Goal: Transaction & Acquisition: Purchase product/service

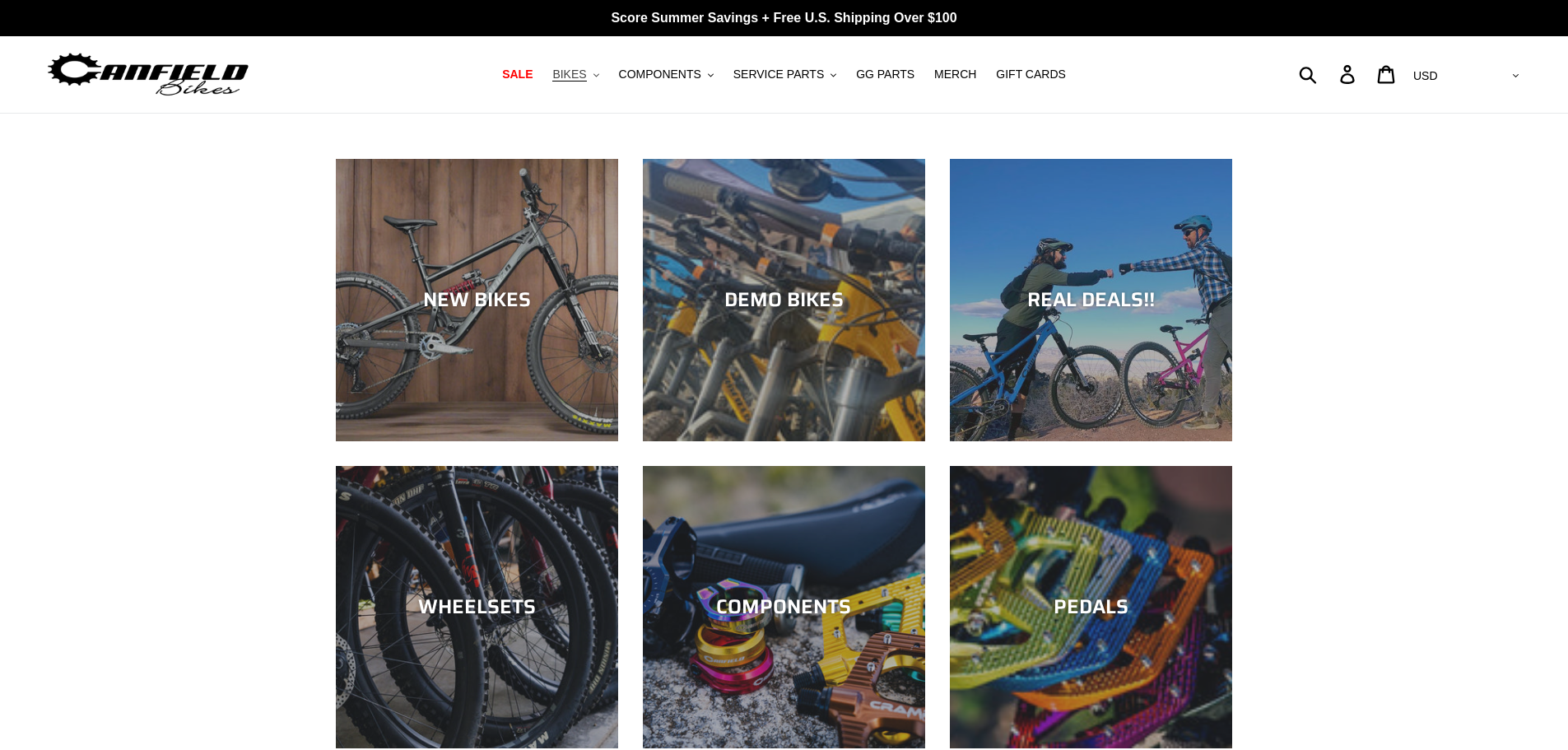
click at [586, 80] on span "BIKES" at bounding box center [569, 74] width 34 height 14
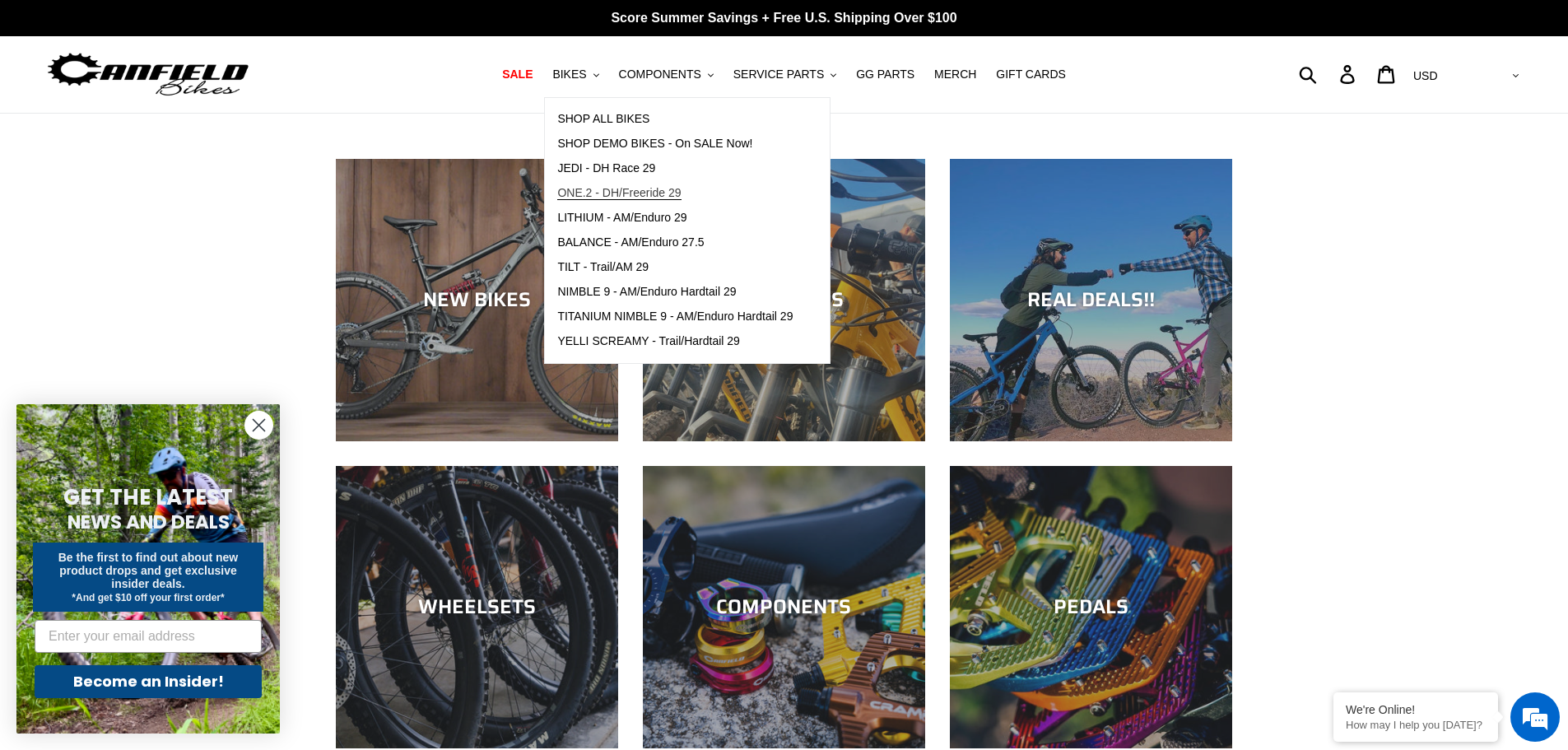
click at [644, 196] on span "ONE.2 - DH/Freeride 29" at bounding box center [619, 193] width 123 height 14
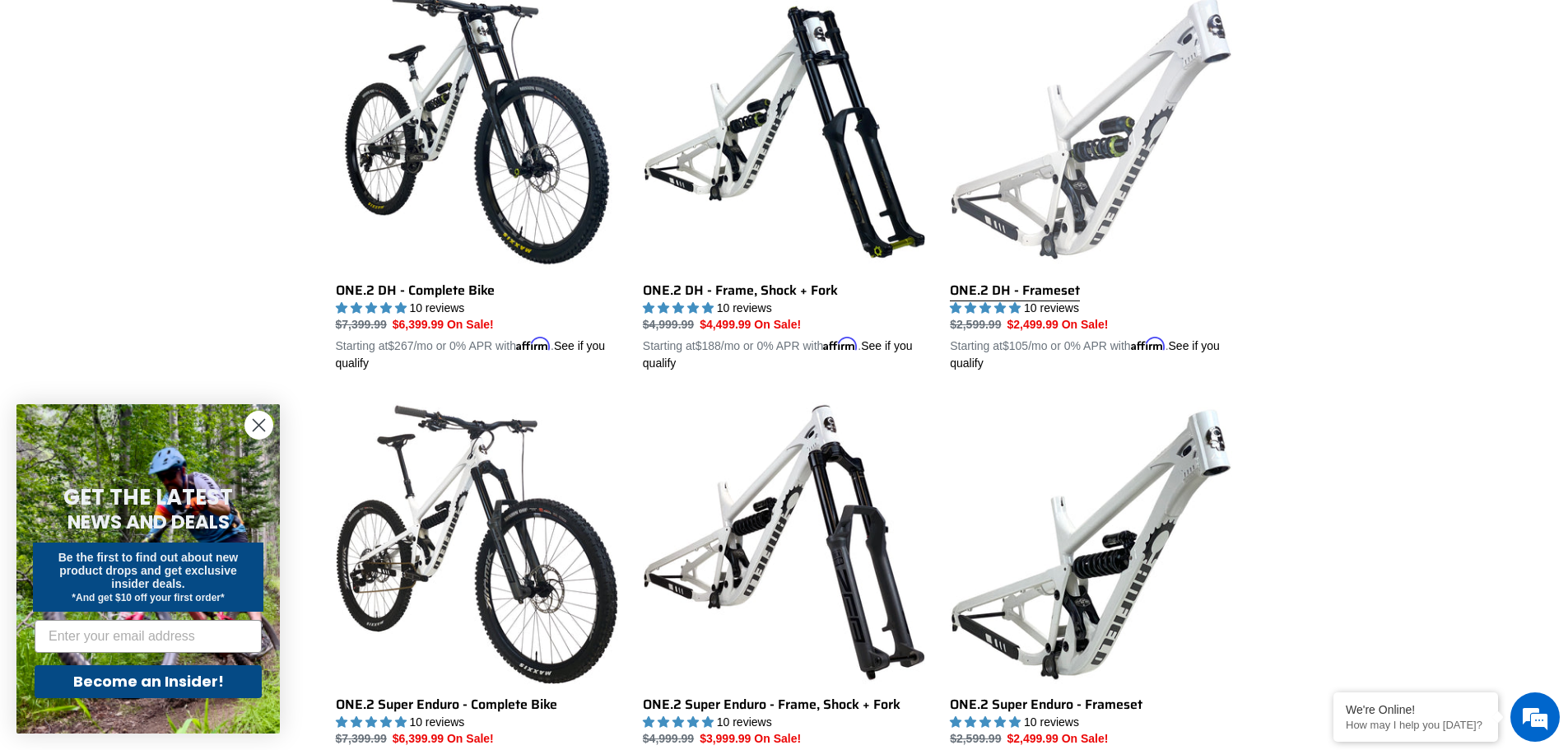
scroll to position [741, 0]
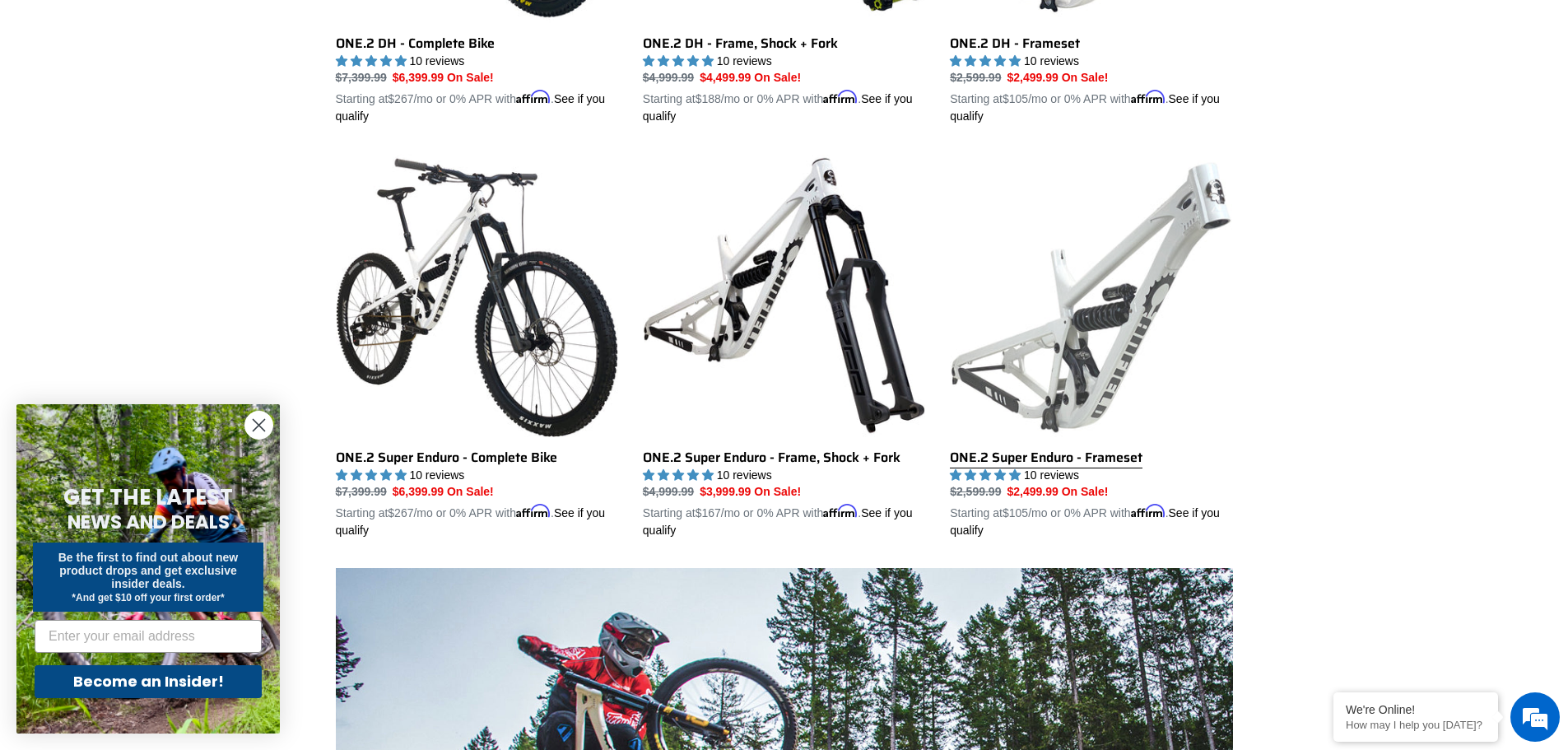
click at [1145, 327] on link "ONE.2 Super Enduro - Frameset" at bounding box center [1091, 347] width 282 height 385
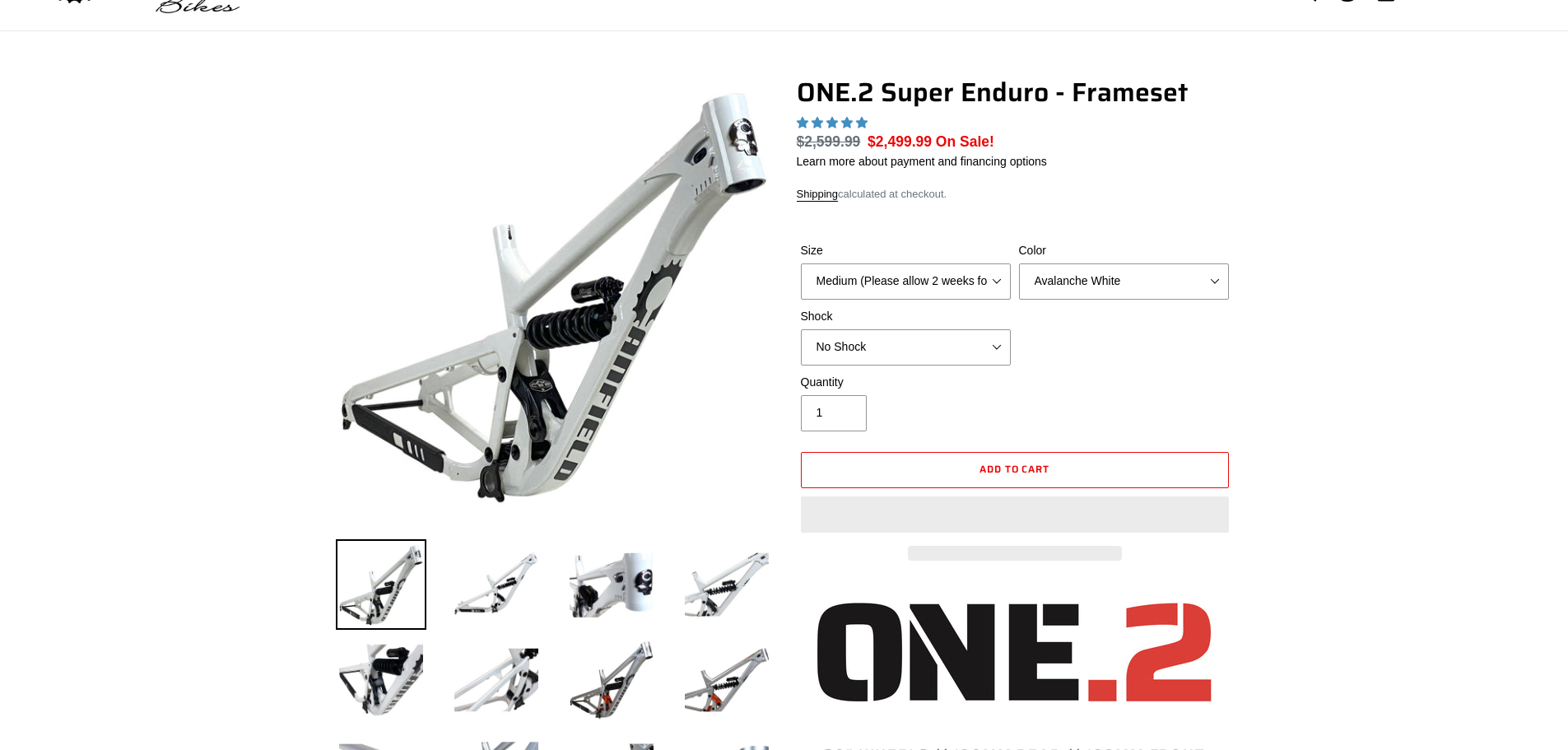
select select "highest-rating"
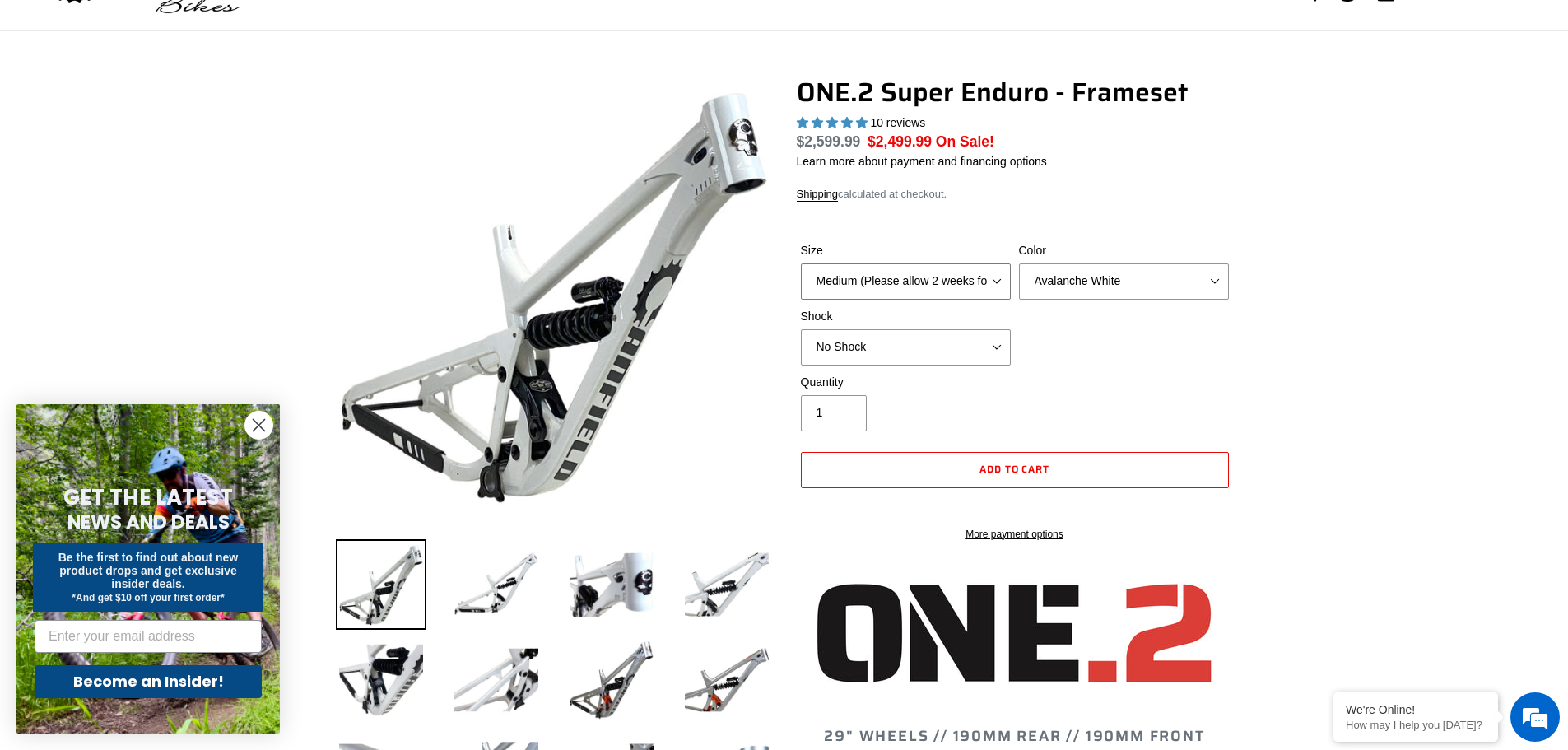
click at [1001, 286] on select "Medium (Please allow 2 weeks for delivery) Large (Sold Out)" at bounding box center [905, 282] width 210 height 36
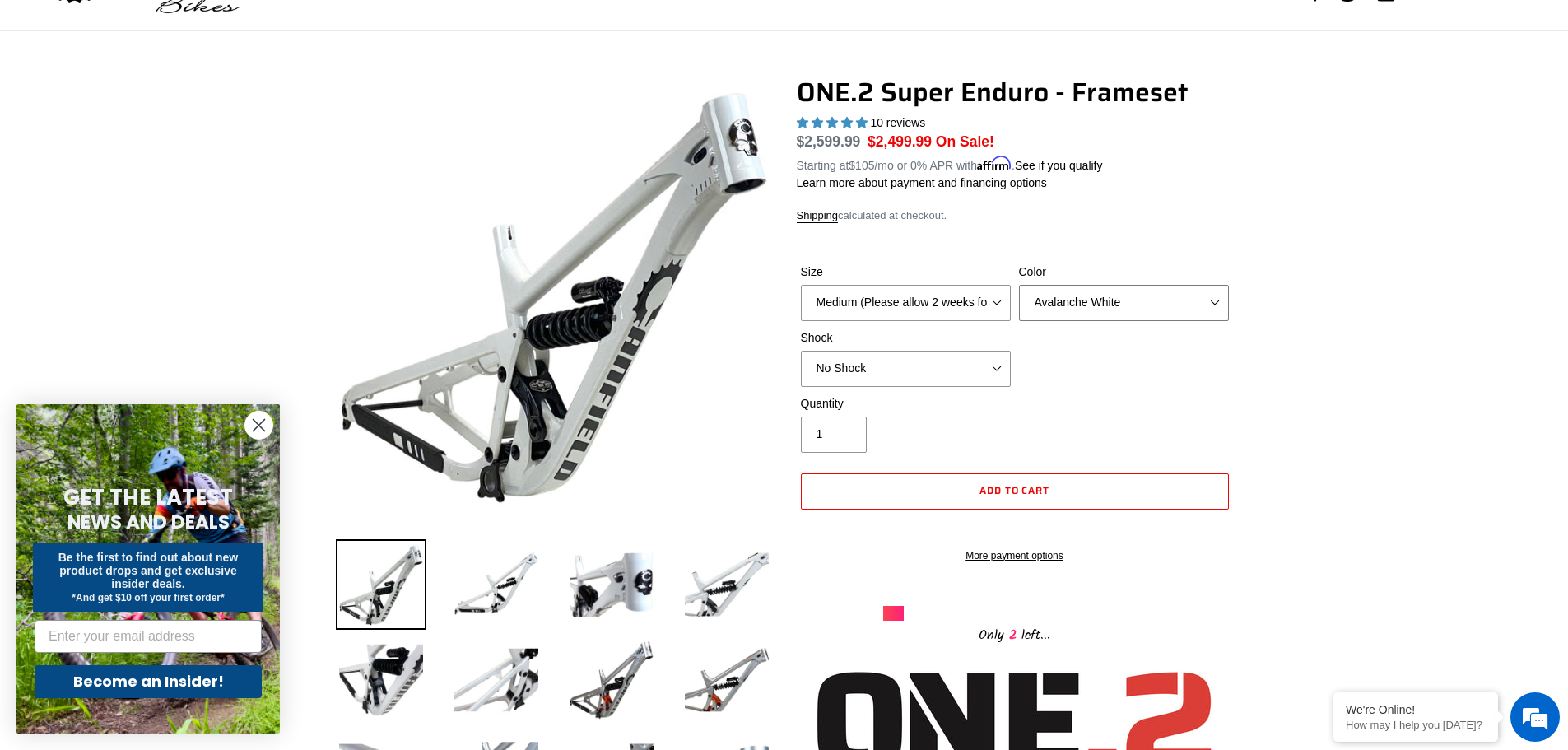
click at [1040, 303] on select "Avalanche White Bentonite Grey" at bounding box center [1124, 303] width 210 height 36
click at [971, 289] on select "Medium (Please allow 2 weeks for delivery) Large (Sold Out)" at bounding box center [905, 303] width 210 height 36
select select "Large (Sold Out)"
click at [800, 285] on select "Medium (Please allow 2 weeks for delivery) Large (Sold Out)" at bounding box center [905, 303] width 210 height 36
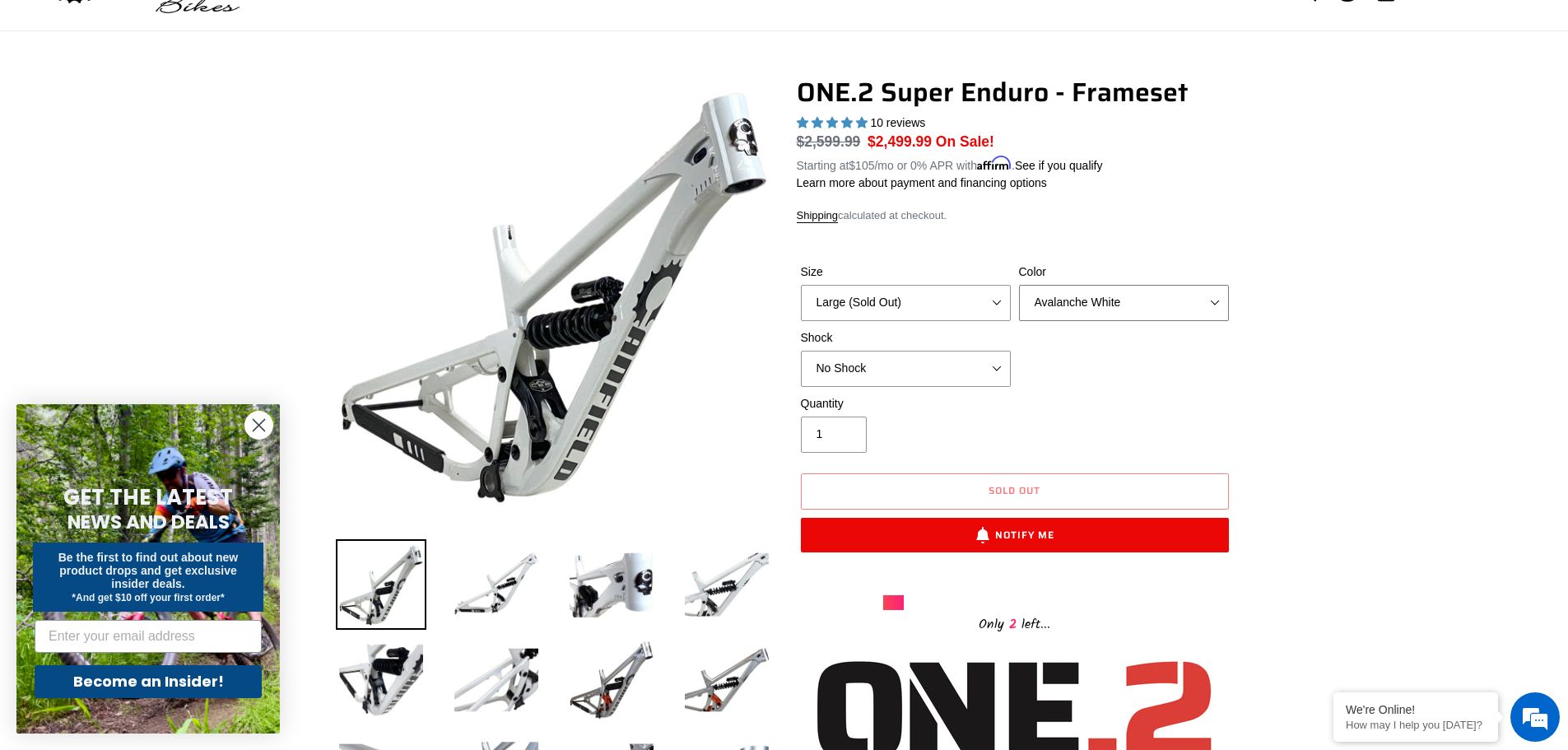
click at [1043, 315] on select "Avalanche White Bentonite Grey" at bounding box center [1124, 303] width 210 height 36
select select "Bentonite Grey"
click at [1019, 285] on select "Avalanche White Bentonite Grey" at bounding box center [1124, 303] width 210 height 36
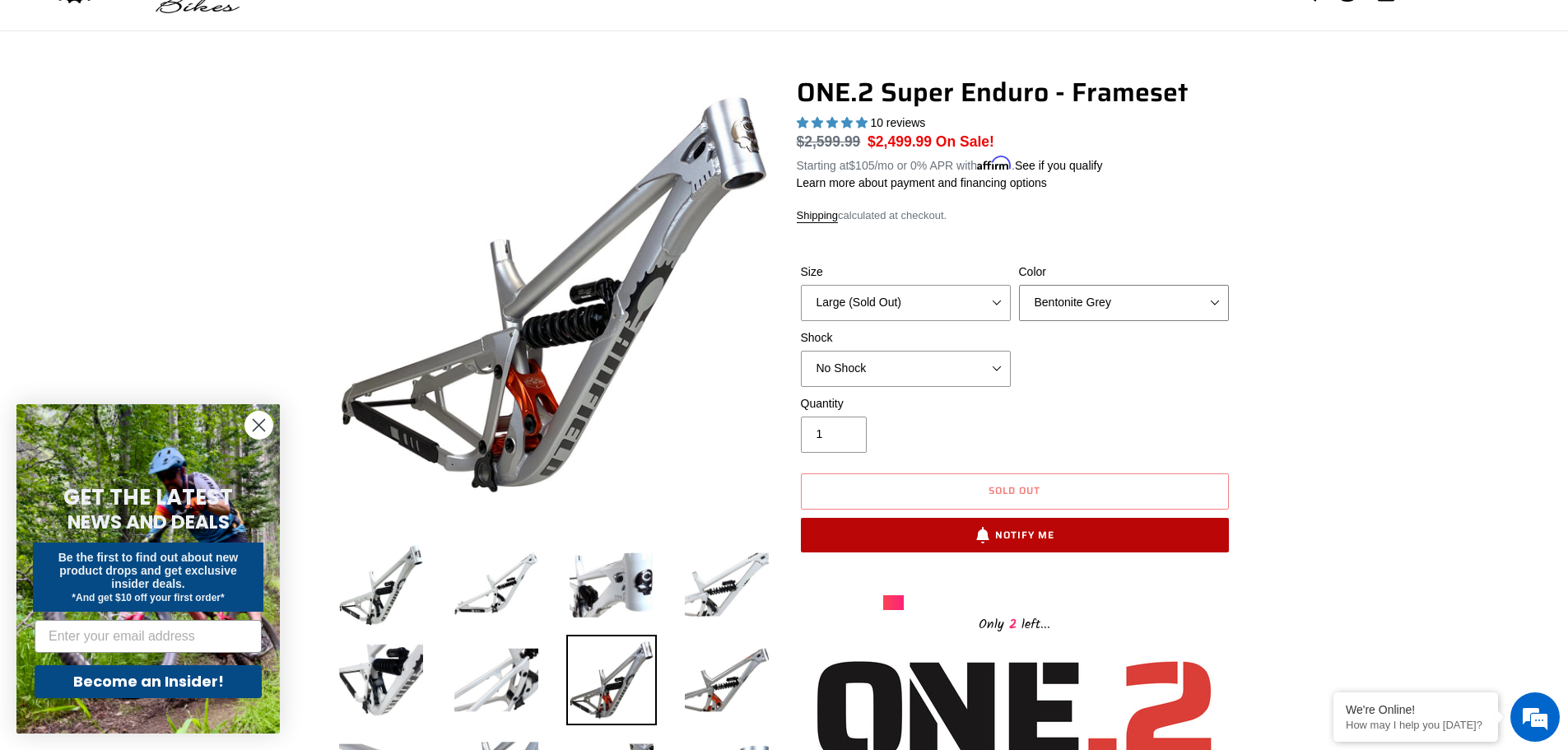
scroll to position [247, 0]
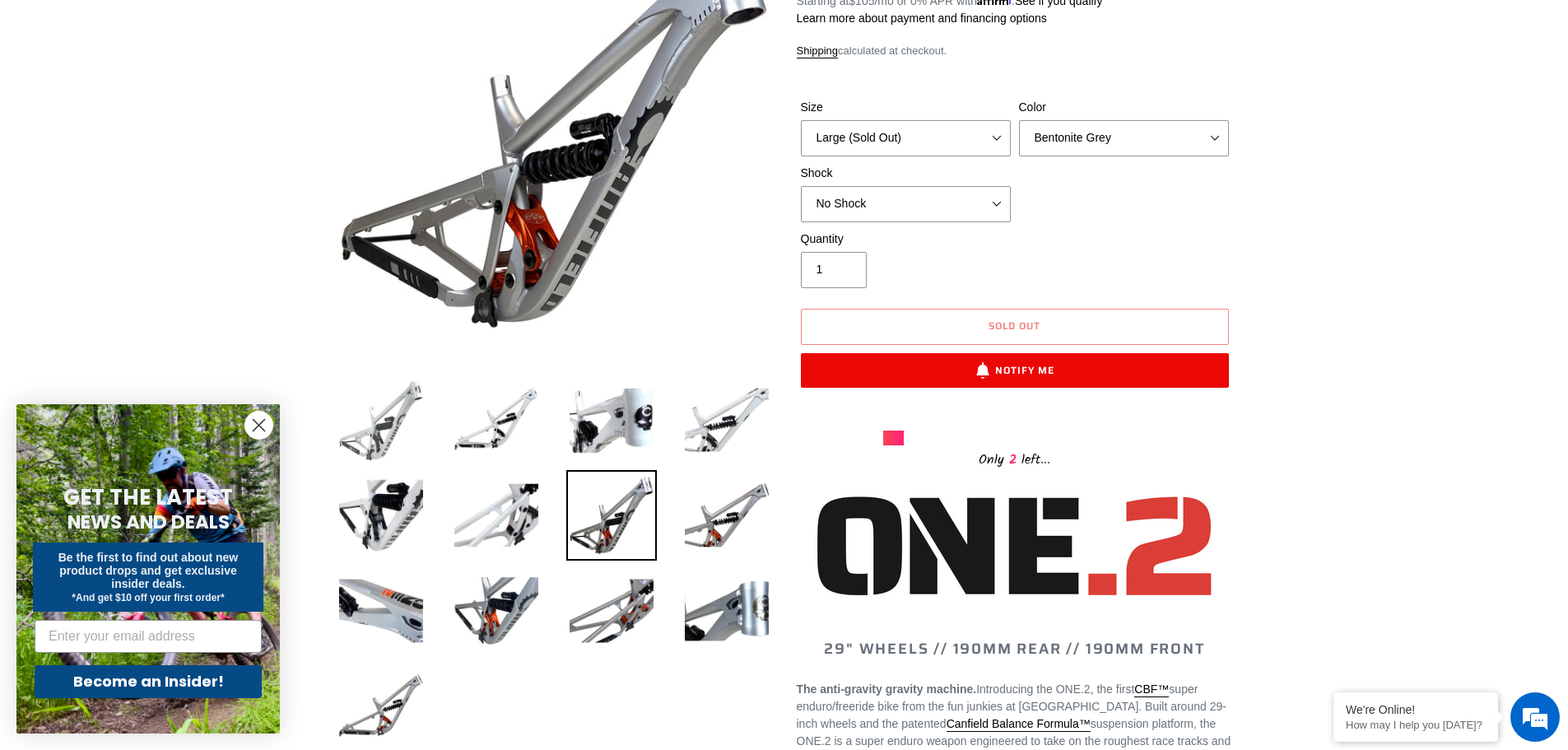
click at [383, 434] on img at bounding box center [381, 419] width 90 height 90
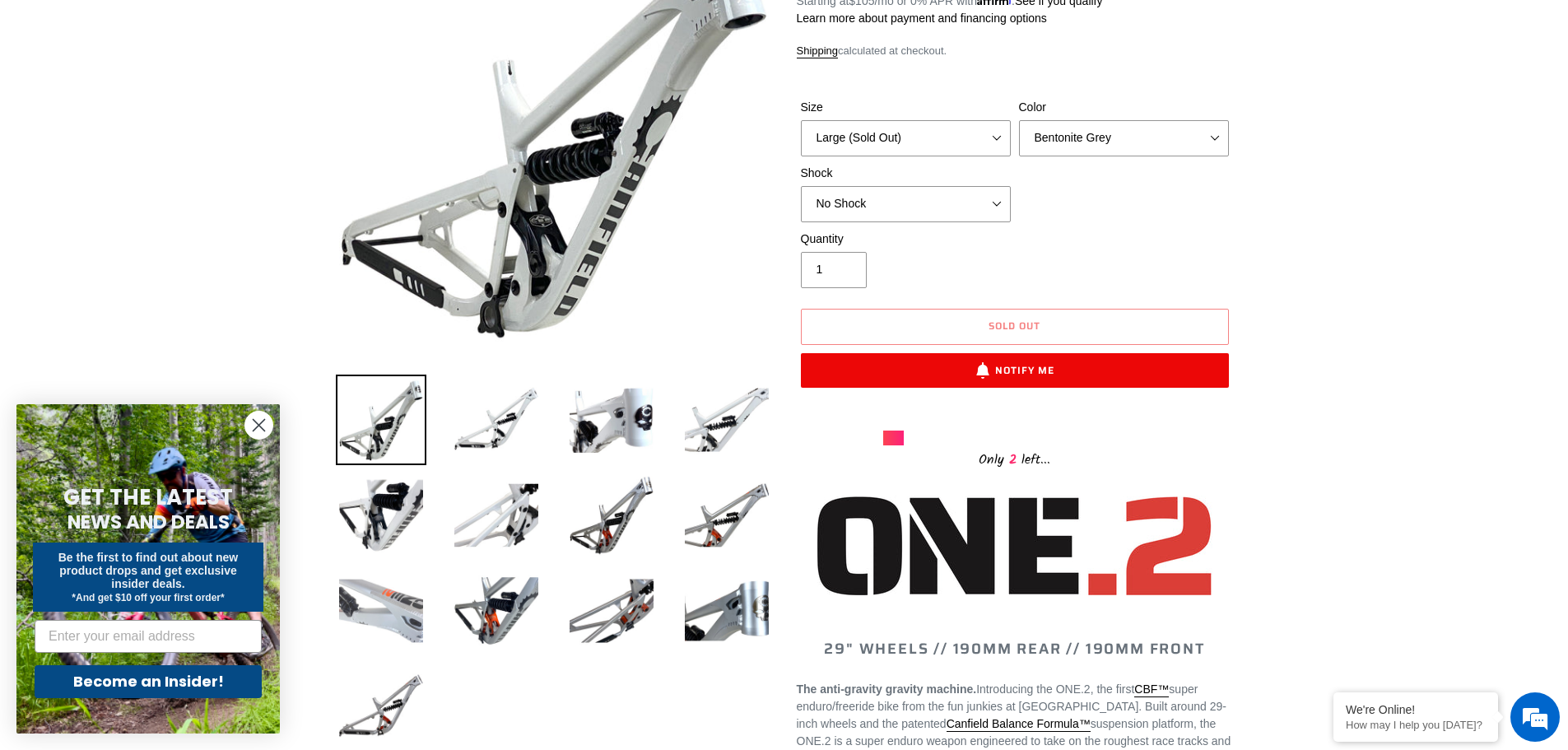
click at [408, 588] on img at bounding box center [381, 610] width 90 height 90
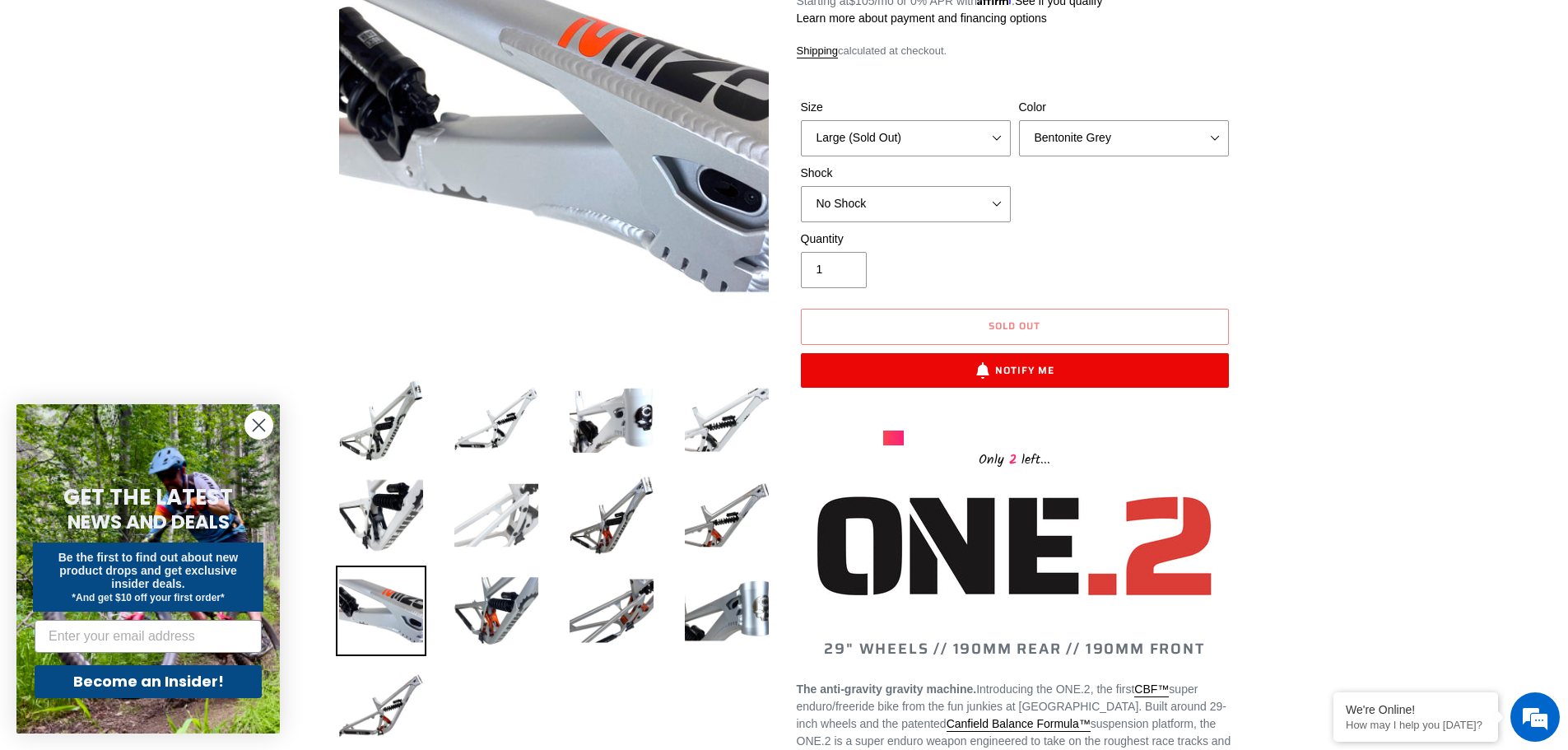
click at [510, 521] on img at bounding box center [496, 515] width 90 height 90
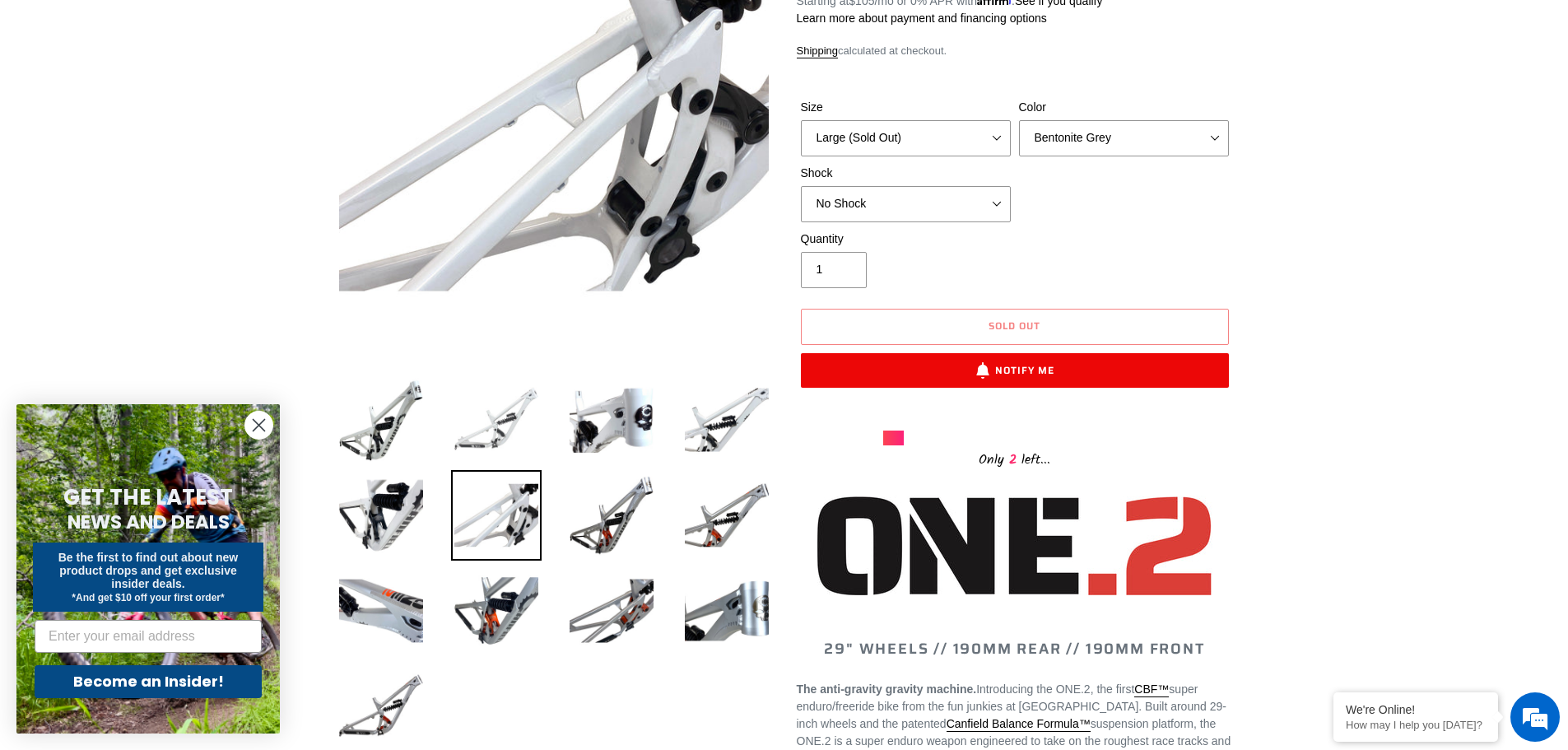
click at [488, 453] on img at bounding box center [496, 419] width 90 height 90
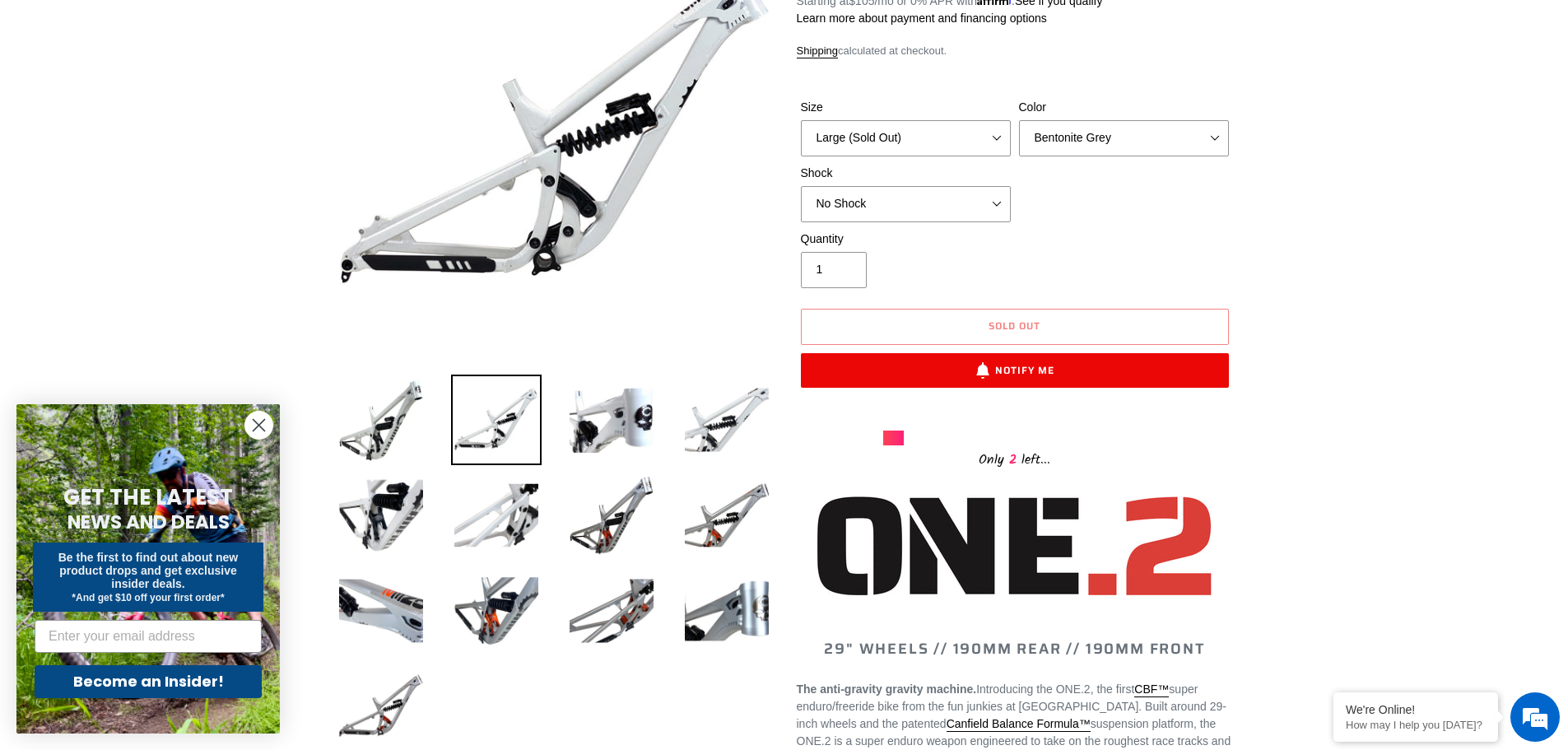
scroll to position [0, 0]
click at [722, 442] on img at bounding box center [727, 419] width 90 height 90
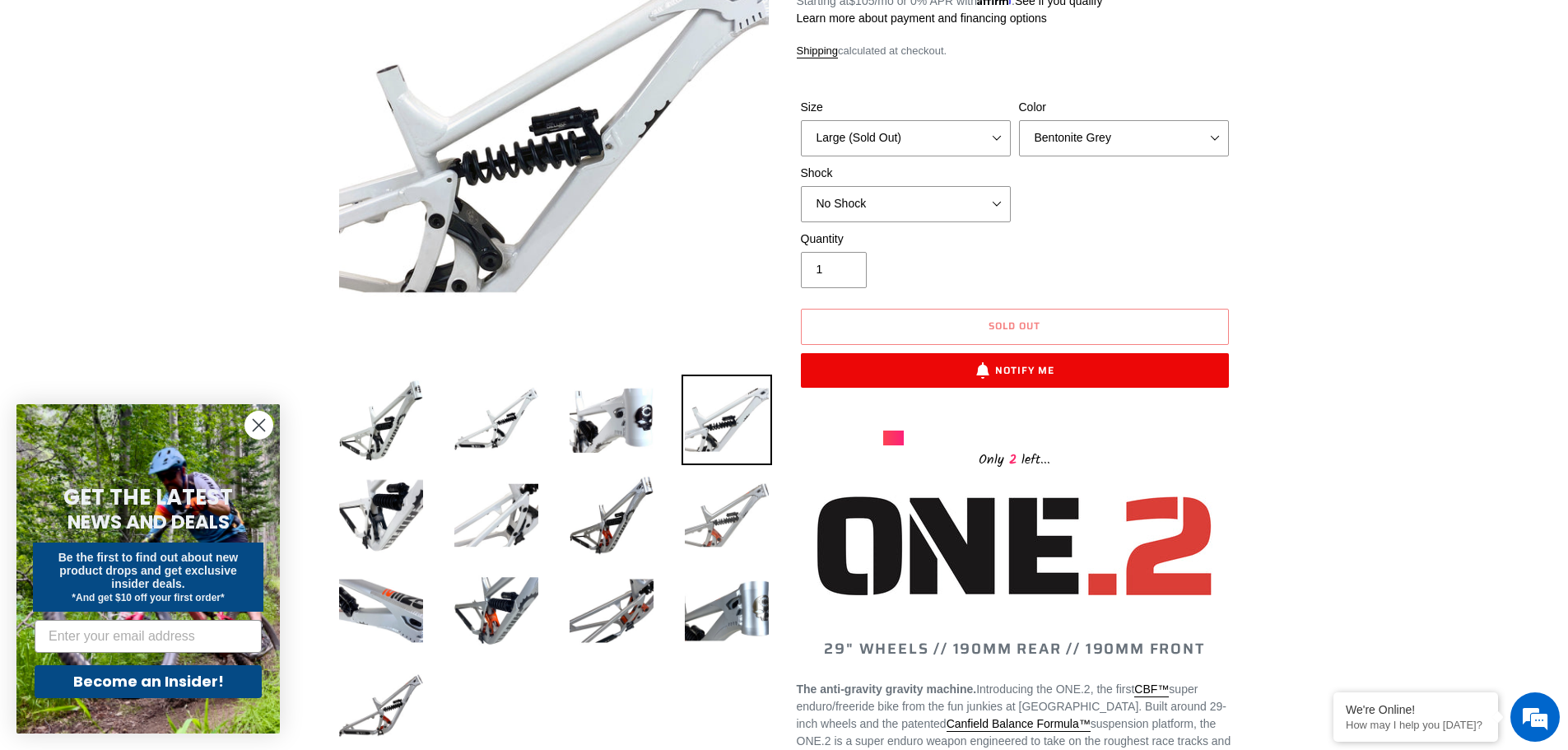
click at [742, 520] on img at bounding box center [727, 515] width 90 height 90
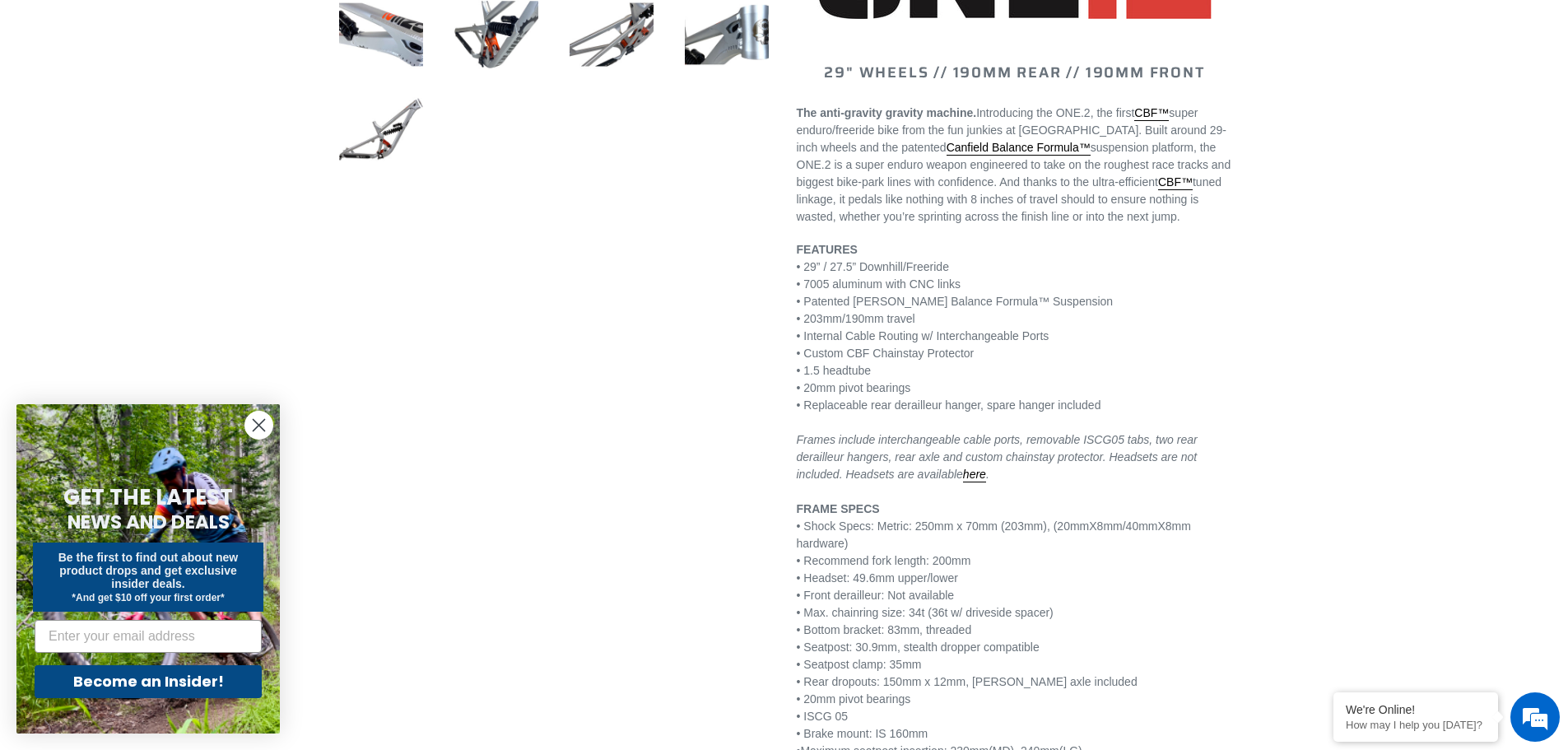
scroll to position [905, 0]
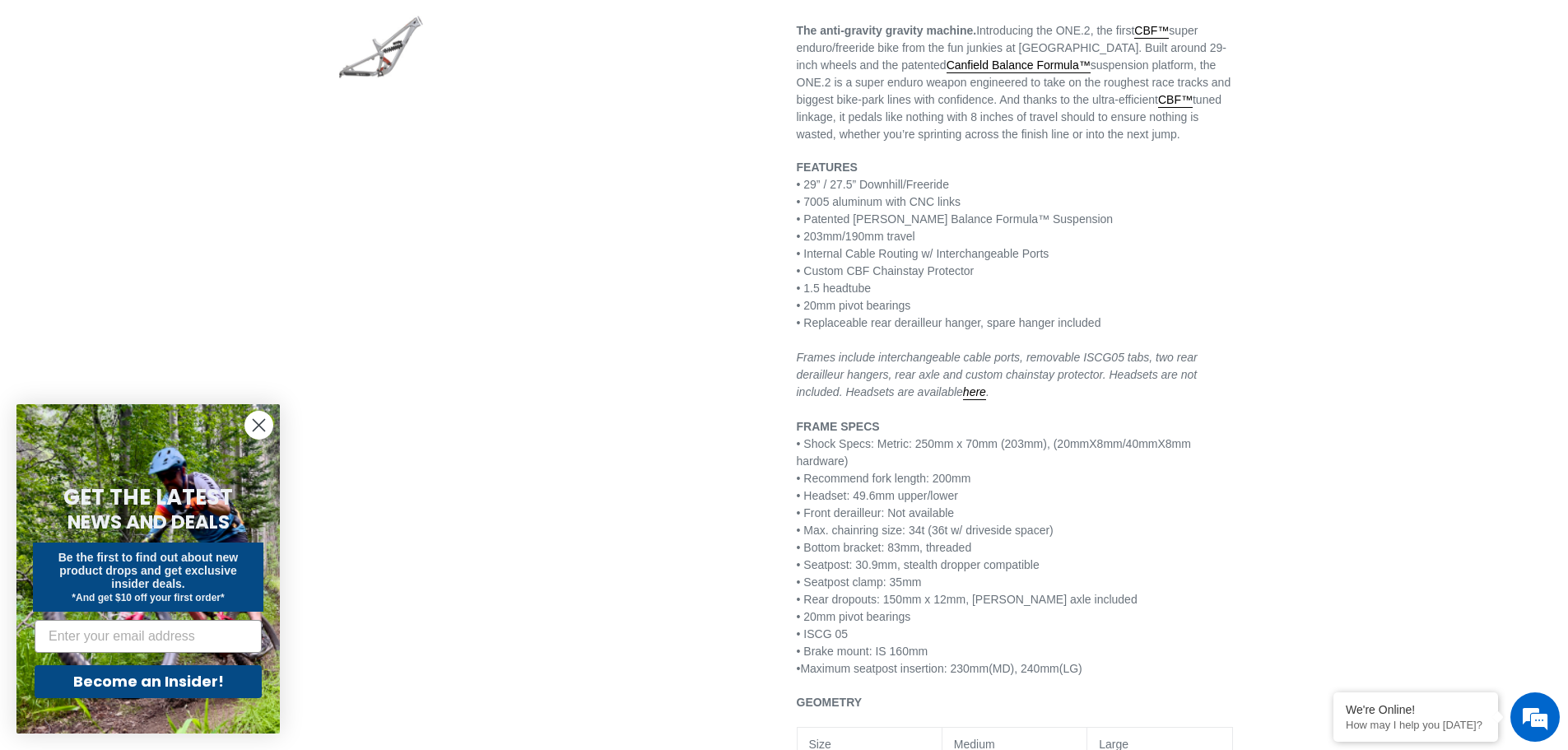
click at [385, 42] on img at bounding box center [381, 47] width 90 height 90
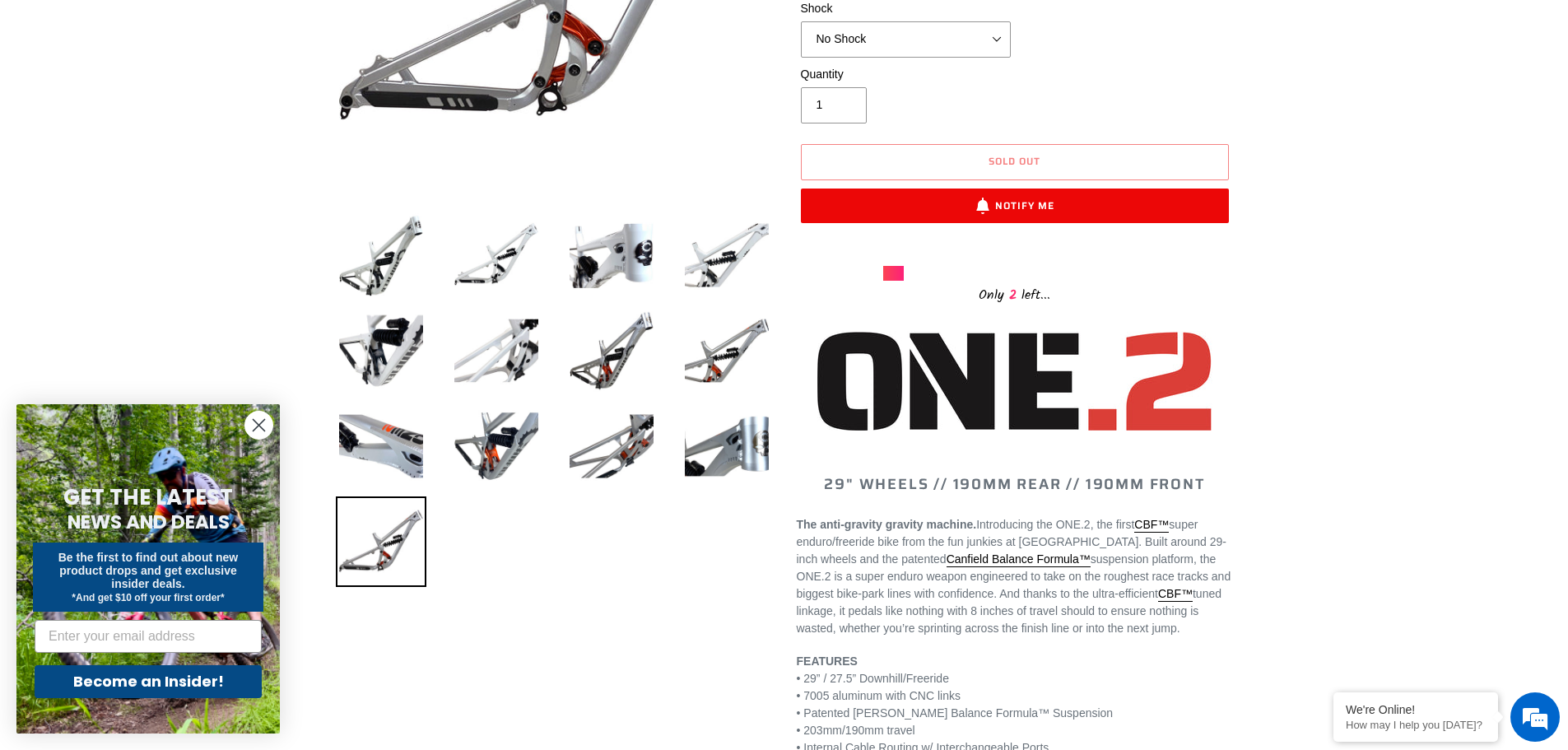
scroll to position [82, 0]
